Goal: Register for event/course

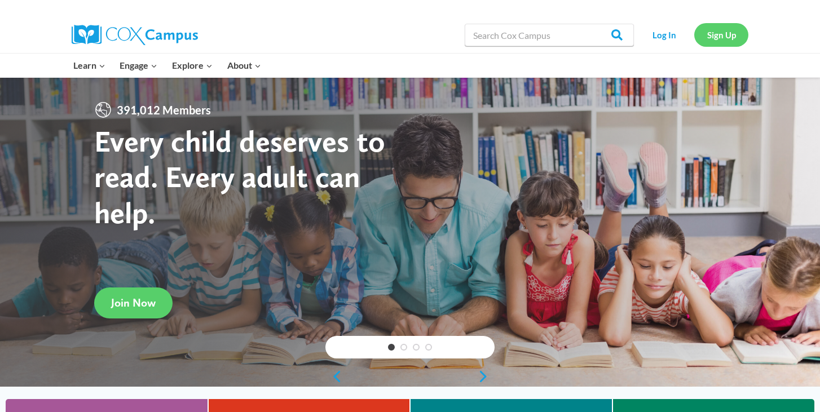
click at [720, 41] on link "Sign Up" at bounding box center [722, 34] width 54 height 23
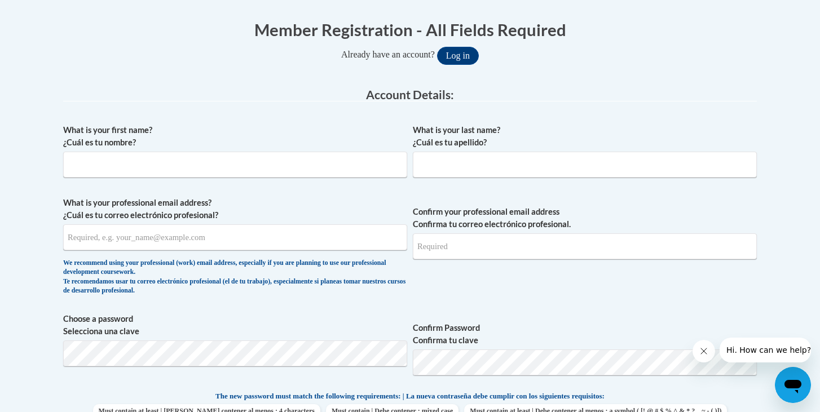
scroll to position [223, 0]
click at [274, 165] on input "What is your first name? ¿Cuál es tu nombre?" at bounding box center [235, 164] width 344 height 26
type input "Nathaniel"
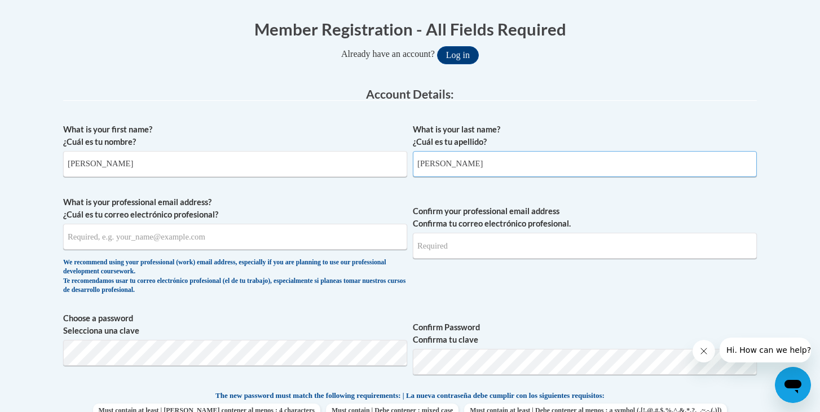
type input "Libby"
click at [189, 241] on input "What is your professional email address? ¿Cuál es tu correo electrónico profesi…" at bounding box center [235, 237] width 344 height 26
type input "nlibby@pottsville.k12.pa.us"
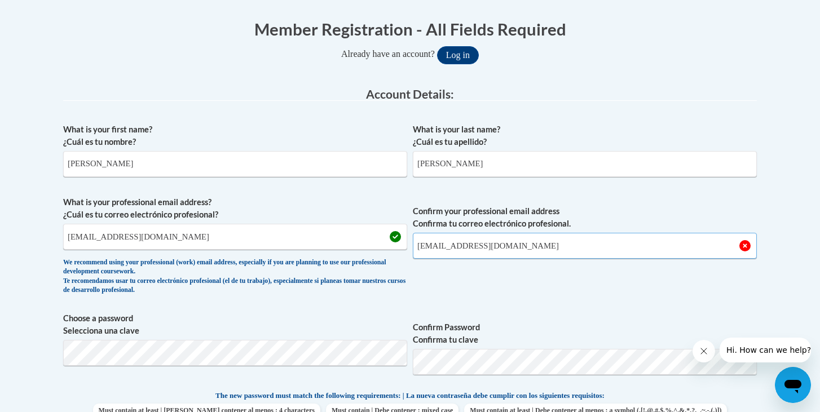
type input "nlibby@pottsville.k12.pa.us"
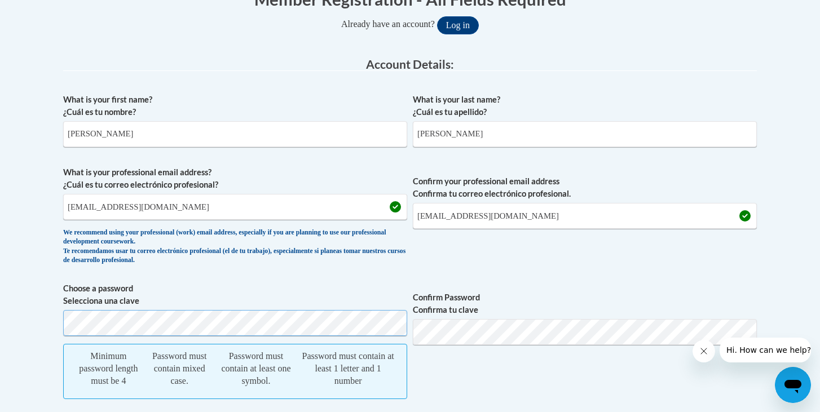
scroll to position [250, 0]
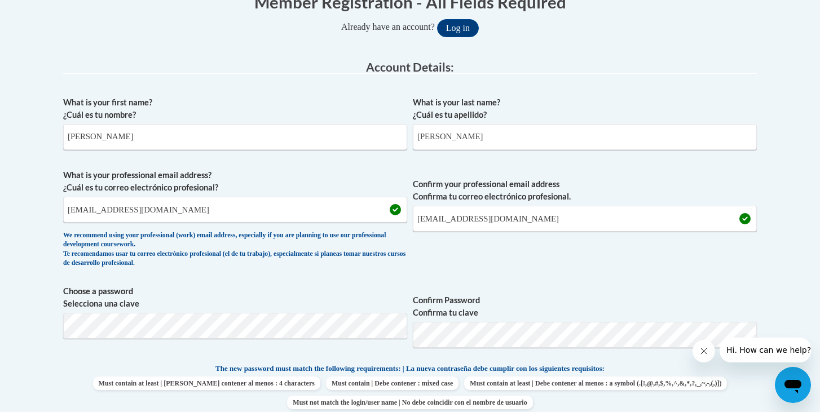
click at [494, 267] on span "Confirm your professional email address Confirma tu correo electrónico profesio…" at bounding box center [585, 221] width 344 height 104
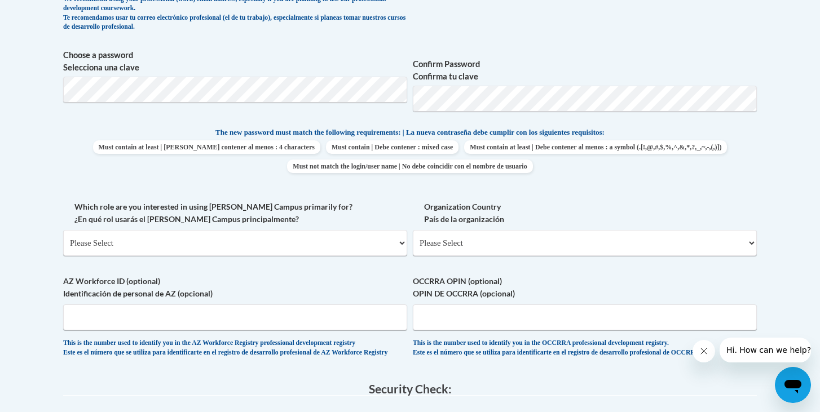
scroll to position [491, 0]
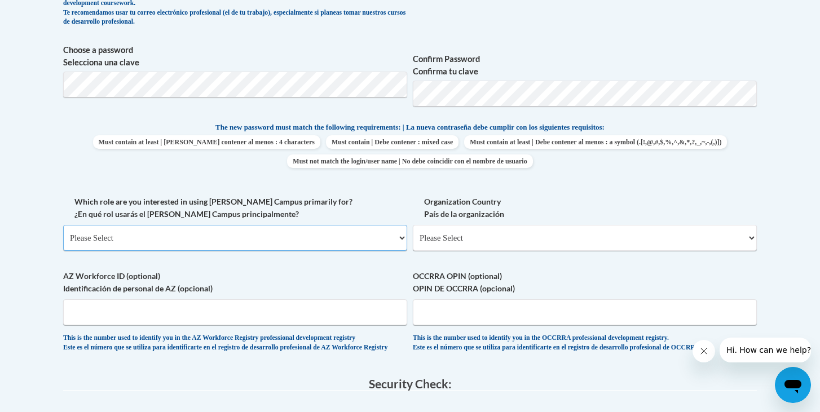
click at [388, 245] on select "Please Select College/University | Colegio/Universidad Community/Nonprofit Part…" at bounding box center [235, 238] width 344 height 26
select select "fbf2d438-af2f-41f8-98f1-81c410e29de3"
click at [63, 225] on select "Please Select College/University | Colegio/Universidad Community/Nonprofit Part…" at bounding box center [235, 238] width 344 height 26
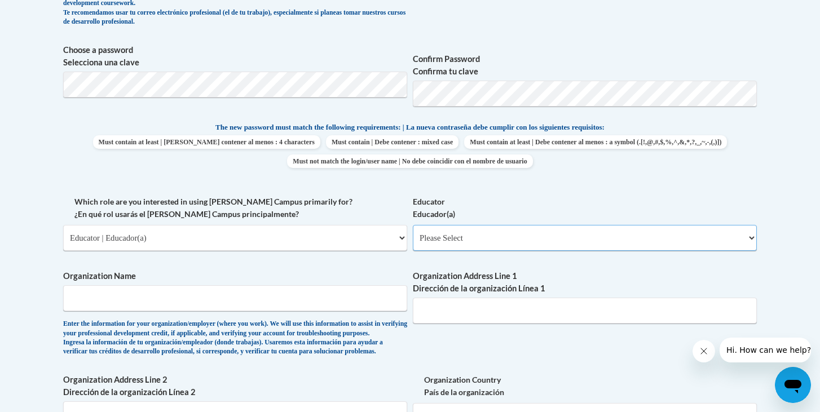
click at [482, 238] on select "Please Select Early Learning/Daycare Teacher/Family Home Care Provider | Maestr…" at bounding box center [585, 238] width 344 height 26
select select "8e40623d-54d0-45cd-9f92-5df65cd3f8cf"
click at [413, 225] on select "Please Select Early Learning/Daycare Teacher/Family Home Care Provider | Maestr…" at bounding box center [585, 238] width 344 height 26
click at [321, 300] on input "Organization Name" at bounding box center [235, 299] width 344 height 26
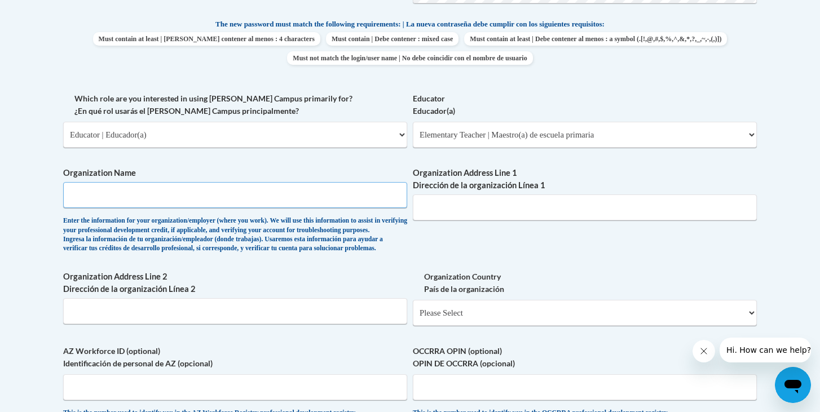
scroll to position [594, 0]
type input "p"
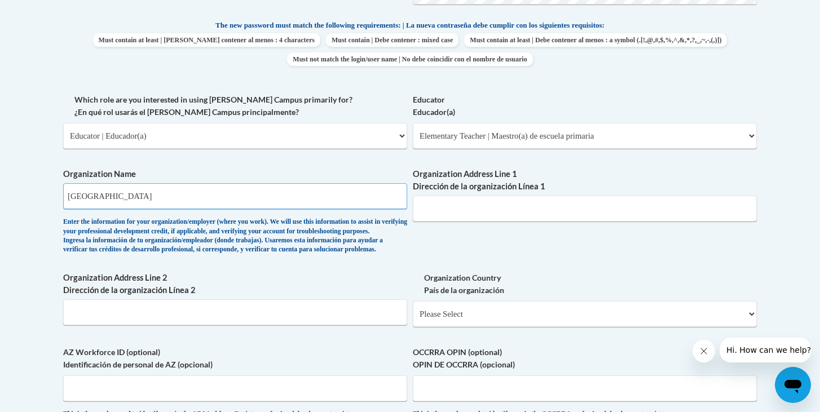
type input "Pottsville Area School District"
click at [437, 212] on input "1548 W Laurel Boulevard" at bounding box center [585, 209] width 344 height 26
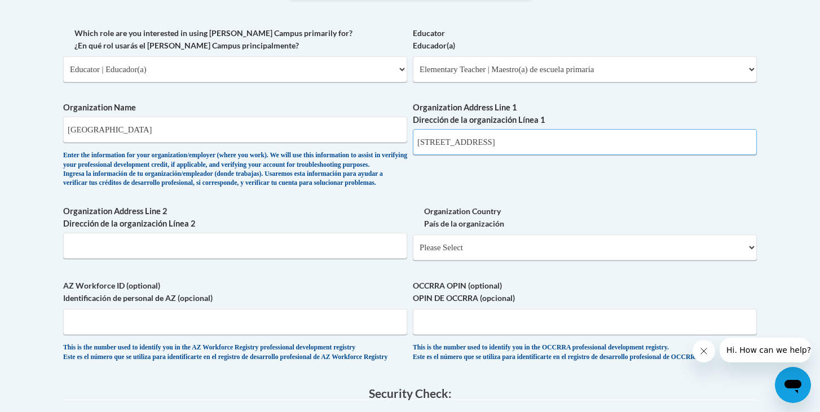
scroll to position [664, 0]
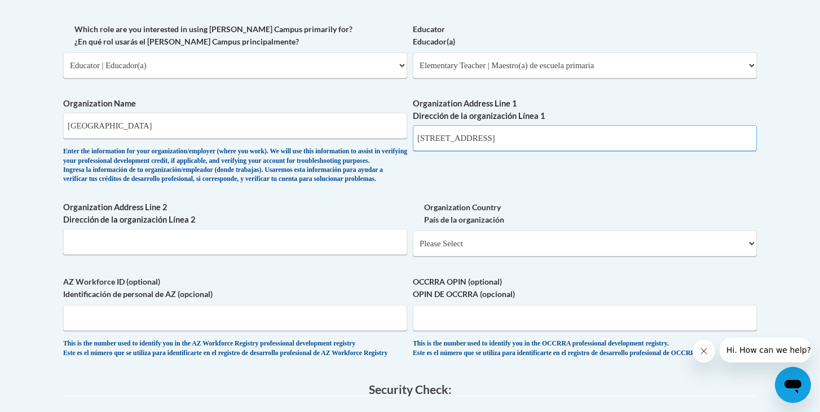
type input "1501 W Laurel Boulevard"
click at [320, 255] on input "Organization Address Line 2 Dirección de la organización Línea 2" at bounding box center [235, 242] width 344 height 26
type input "Pottsville, PA 17901"
click at [626, 257] on select "Please Select United States | Estados Unidos Outside of the United States | Fue…" at bounding box center [585, 244] width 344 height 26
select select "ad49bcad-a171-4b2e-b99c-48b446064914"
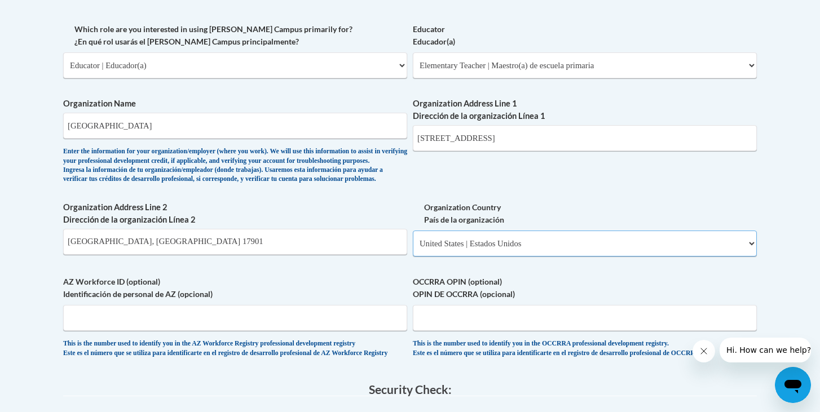
click at [413, 249] on select "Please Select United States | Estados Unidos Outside of the United States | Fue…" at bounding box center [585, 244] width 344 height 26
select select
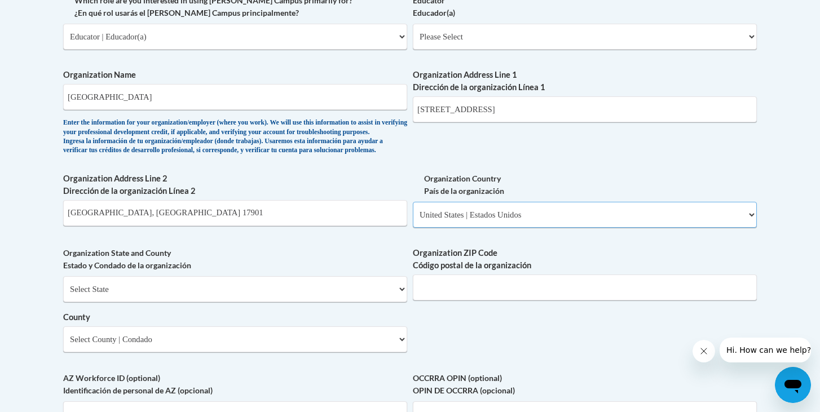
scroll to position [709, 0]
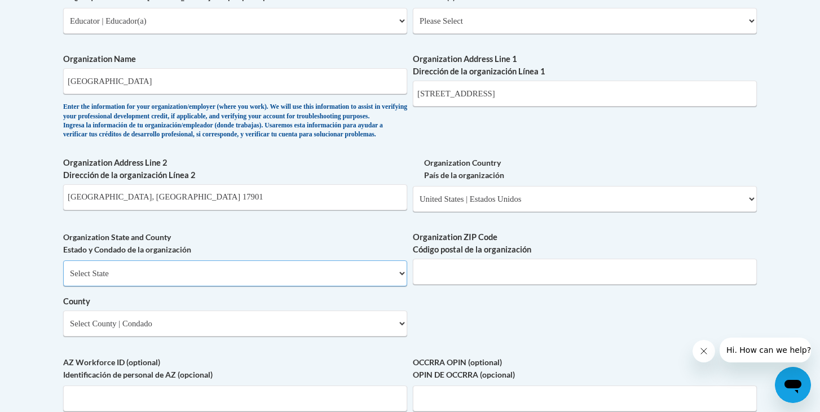
click at [347, 287] on select "Select State Alabama Alaska Arizona Arkansas California Colorado Connecticut De…" at bounding box center [235, 274] width 344 height 26
select select "Pennsylvania"
click at [63, 279] on select "Select State Alabama Alaska Arizona Arkansas California Colorado Connecticut De…" at bounding box center [235, 274] width 344 height 26
click at [462, 285] on input "Organization ZIP Code Código postal de la organización" at bounding box center [585, 272] width 344 height 26
type input "17901"
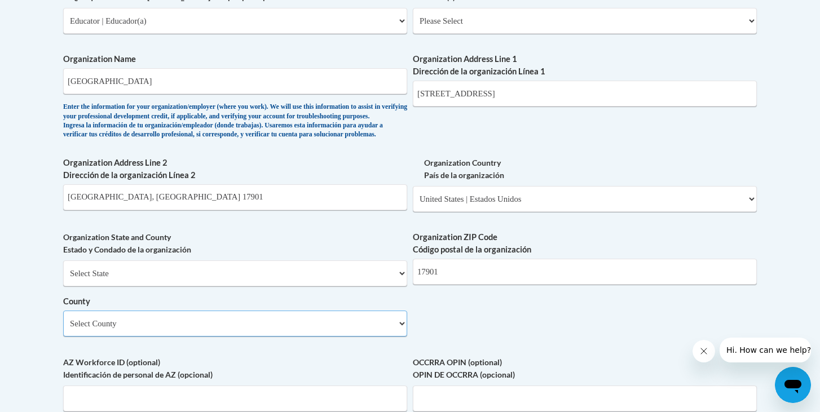
click at [371, 337] on select "Select County Adams Allegheny Armstrong Beaver Bedford Berks Blair Bradford Buc…" at bounding box center [235, 324] width 344 height 26
select select "Schuylkill"
click at [63, 330] on select "Select County Adams Allegheny Armstrong Beaver Bedford Berks Blair Bradford Buc…" at bounding box center [235, 324] width 344 height 26
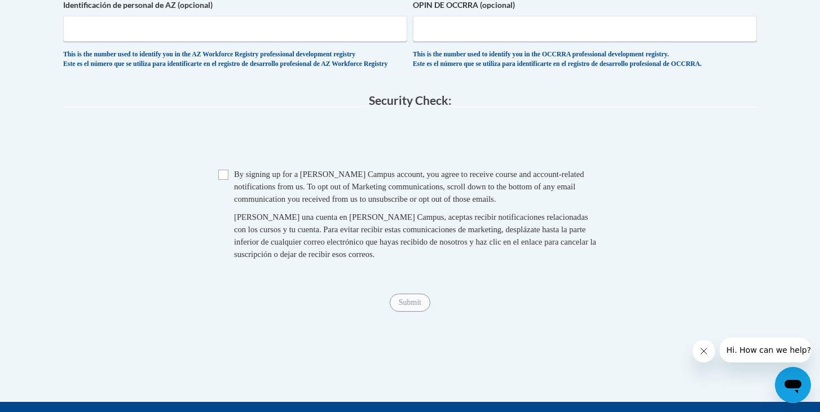
scroll to position [1078, 0]
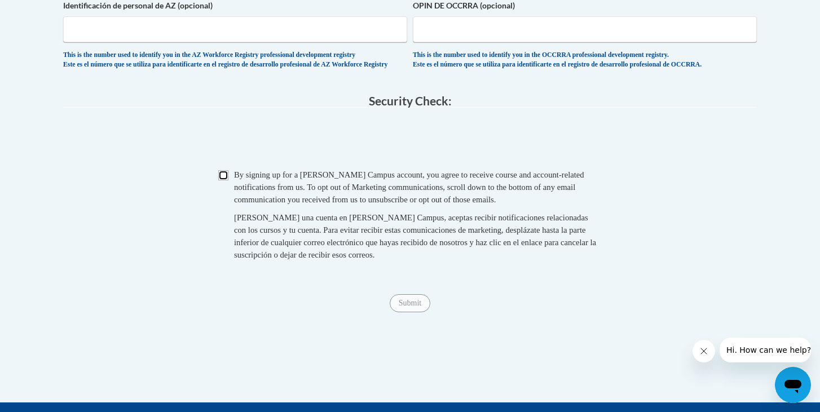
click at [225, 181] on input "Checkbox" at bounding box center [223, 175] width 10 height 10
checkbox input "true"
click at [399, 313] on input "Submit" at bounding box center [410, 304] width 41 height 18
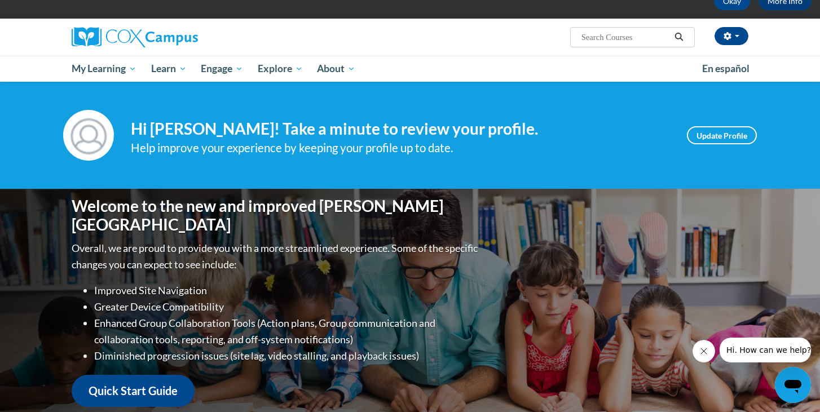
scroll to position [68, 0]
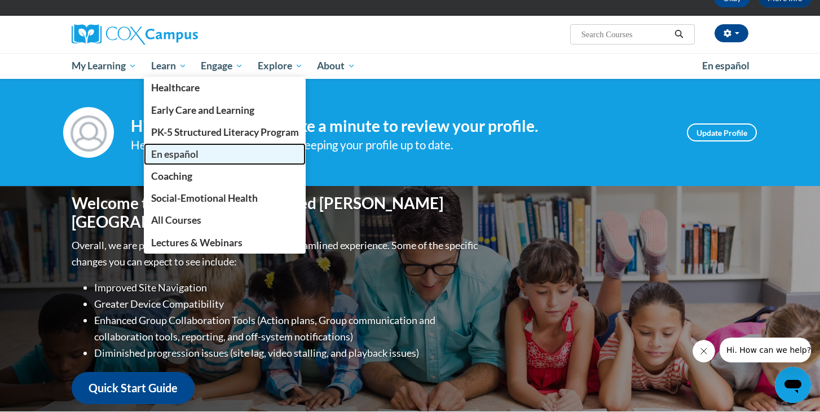
click at [172, 157] on span "En español" at bounding box center [174, 154] width 47 height 12
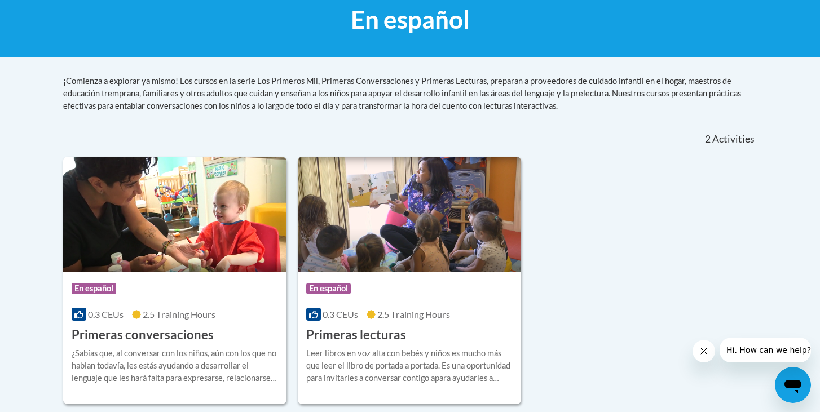
scroll to position [98, 0]
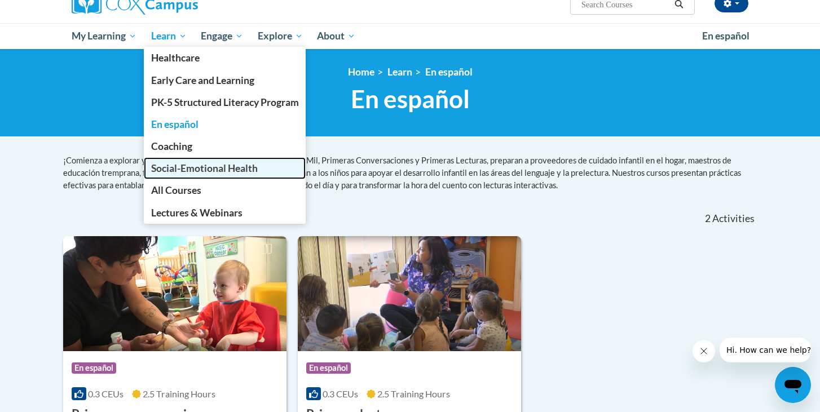
click at [200, 170] on span "Social-Emotional Health" at bounding box center [204, 169] width 107 height 12
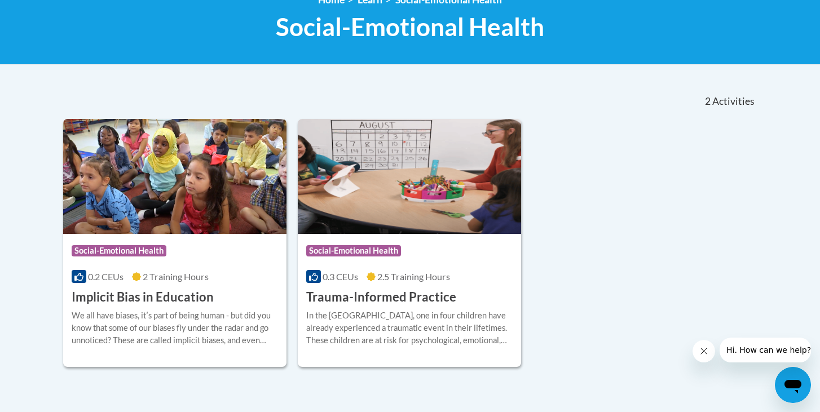
scroll to position [169, 0]
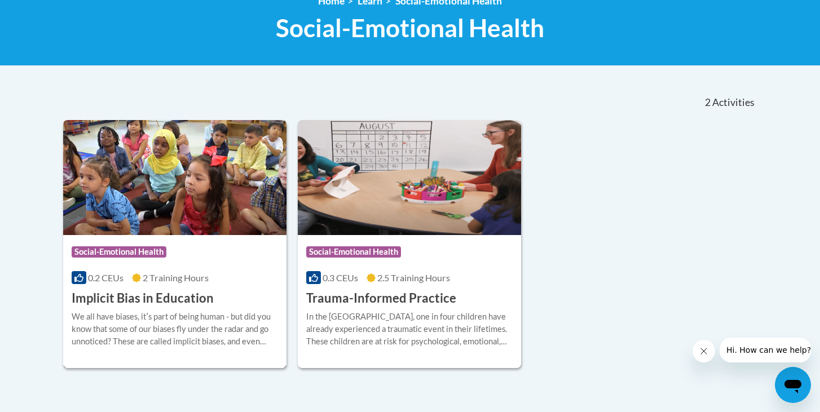
click at [186, 296] on h3 "Implicit Bias in Education" at bounding box center [143, 298] width 142 height 17
click at [357, 296] on h3 "Trauma-Informed Practice" at bounding box center [381, 298] width 150 height 17
click at [347, 301] on h3 "Trauma-Informed Practice" at bounding box center [381, 298] width 150 height 17
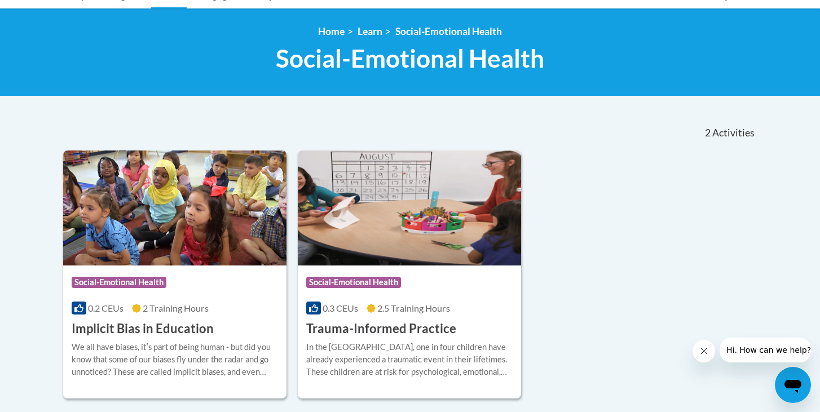
scroll to position [126, 0]
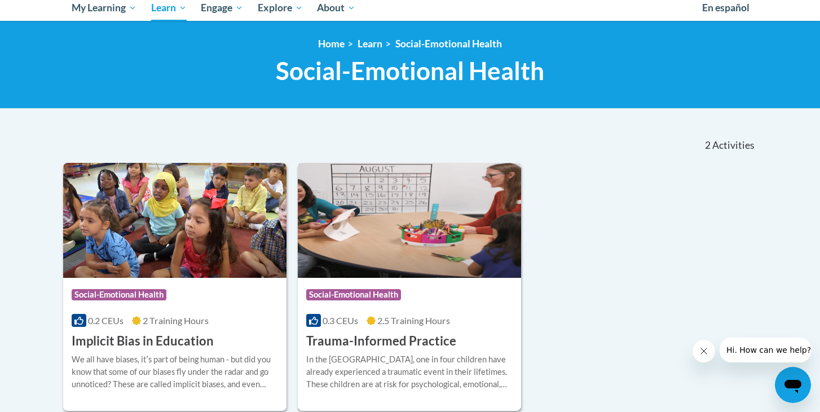
click at [353, 289] on span "Social-Emotional Health" at bounding box center [353, 294] width 95 height 11
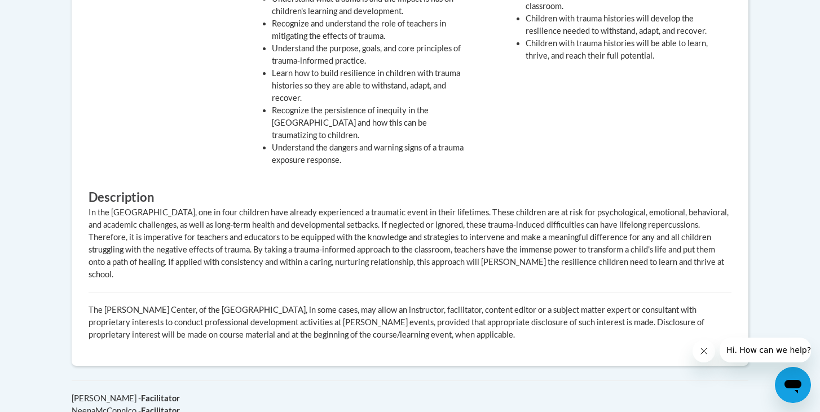
scroll to position [308, 0]
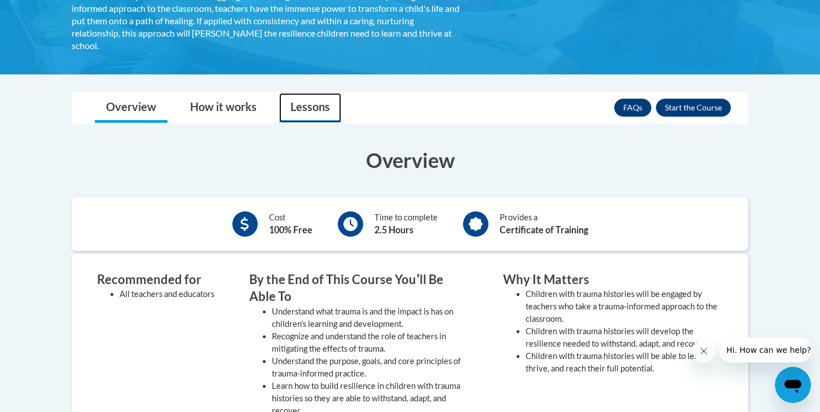
click at [313, 122] on link "Lessons" at bounding box center [310, 108] width 62 height 30
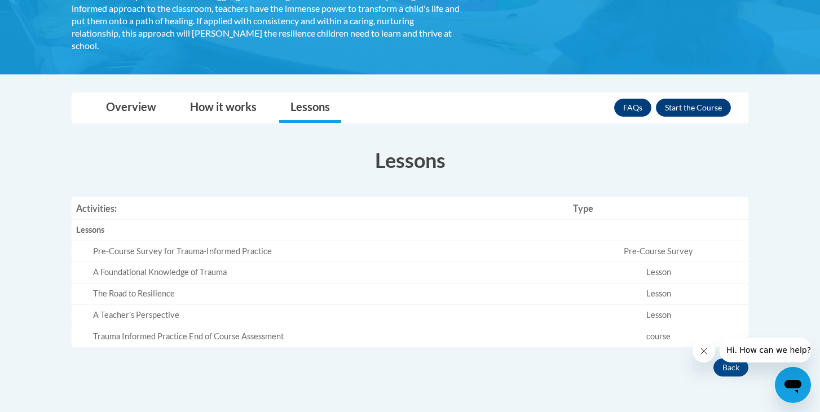
click at [511, 253] on div "Pre-Course Survey for Trauma-Informed Practice" at bounding box center [328, 252] width 471 height 12
click at [691, 108] on button "Enroll" at bounding box center [693, 108] width 75 height 18
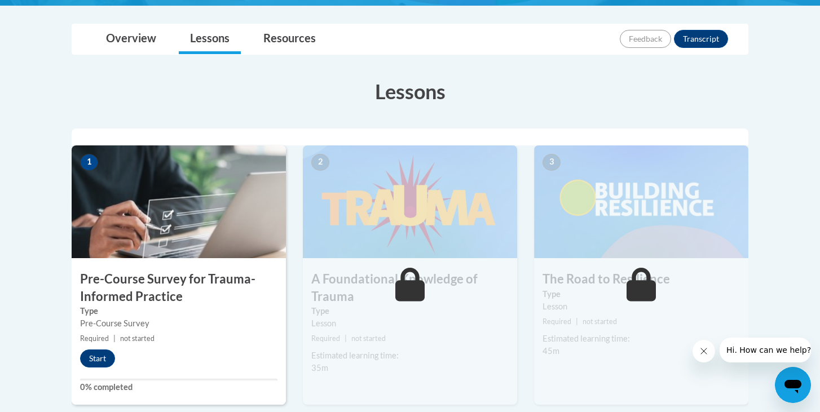
scroll to position [258, 0]
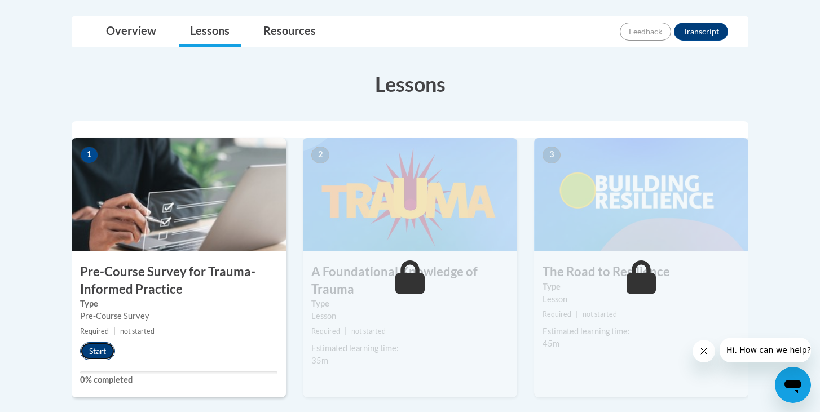
click at [106, 355] on button "Start" at bounding box center [97, 351] width 35 height 18
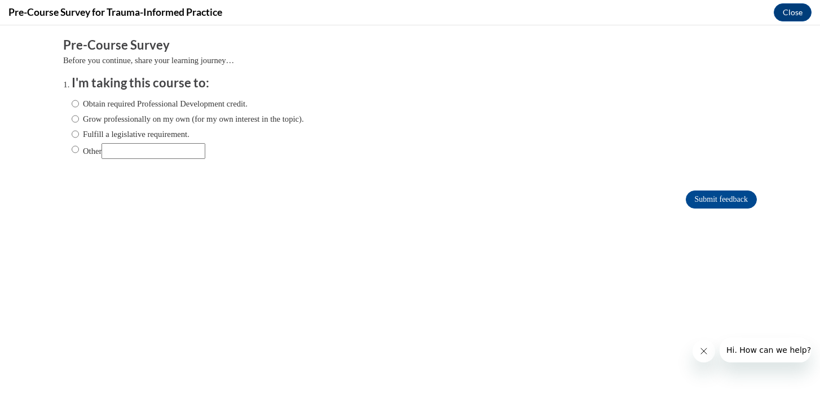
scroll to position [0, 0]
click at [77, 106] on input "Obtain required Professional Development credit." at bounding box center [75, 104] width 7 height 12
radio input "true"
click at [699, 200] on input "Submit feedback" at bounding box center [721, 200] width 71 height 18
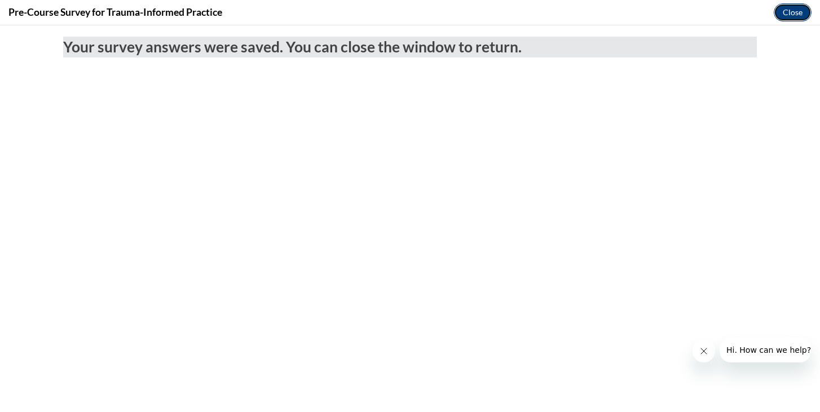
click at [780, 14] on button "Close" at bounding box center [793, 12] width 38 height 18
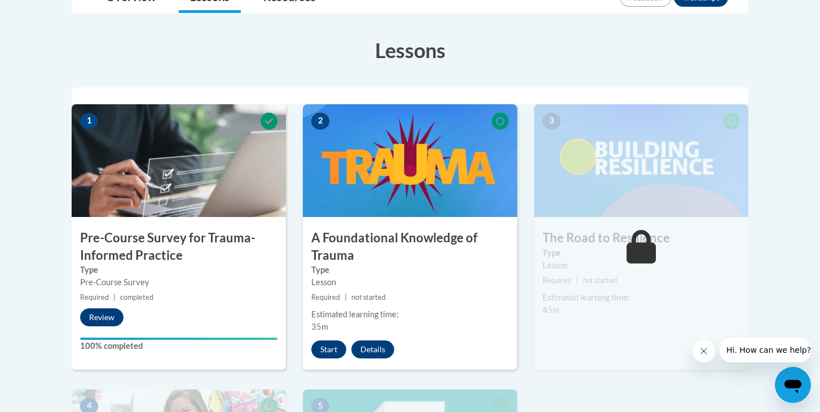
scroll to position [293, 0]
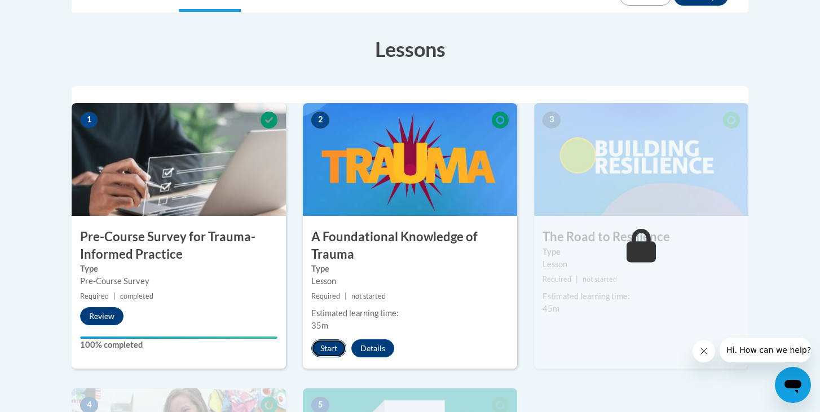
click at [331, 349] on button "Start" at bounding box center [328, 349] width 35 height 18
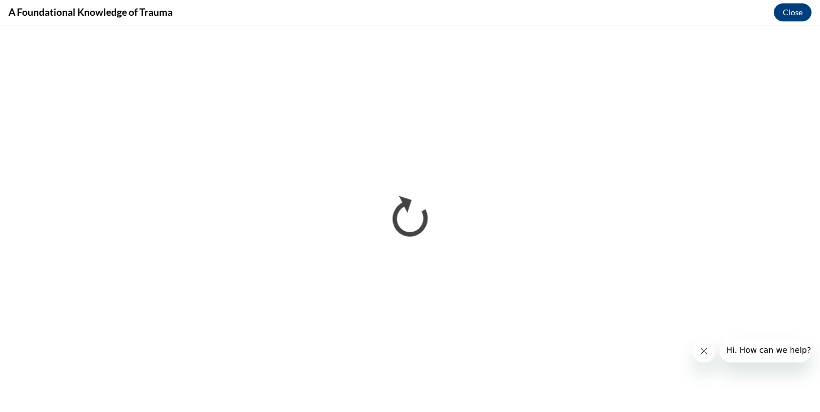
scroll to position [0, 0]
click at [701, 353] on icon "Close message from company" at bounding box center [704, 351] width 9 height 9
